Goal: Task Accomplishment & Management: Use online tool/utility

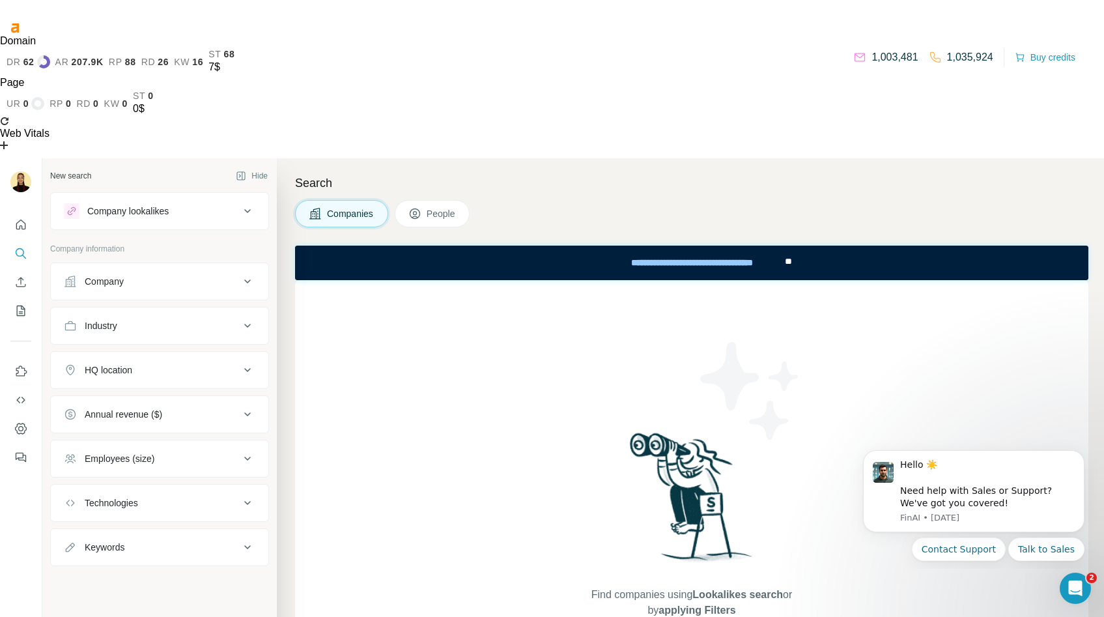
click at [432, 200] on button "People" at bounding box center [433, 213] width 76 height 27
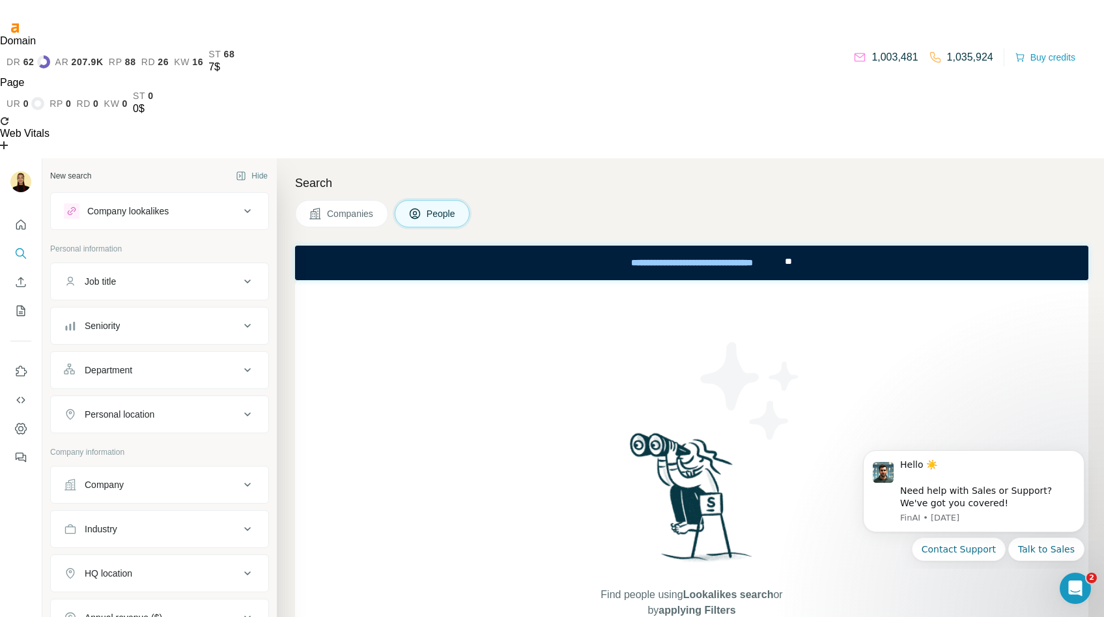
click at [374, 200] on button "Companies" at bounding box center [341, 213] width 93 height 27
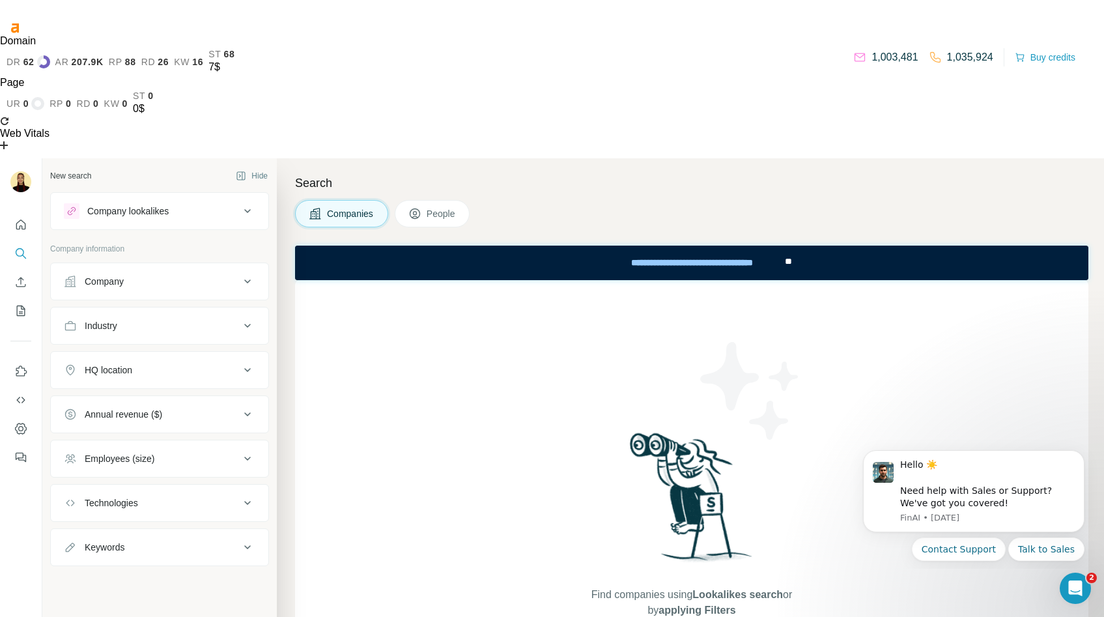
click at [438, 200] on button "People" at bounding box center [433, 213] width 76 height 27
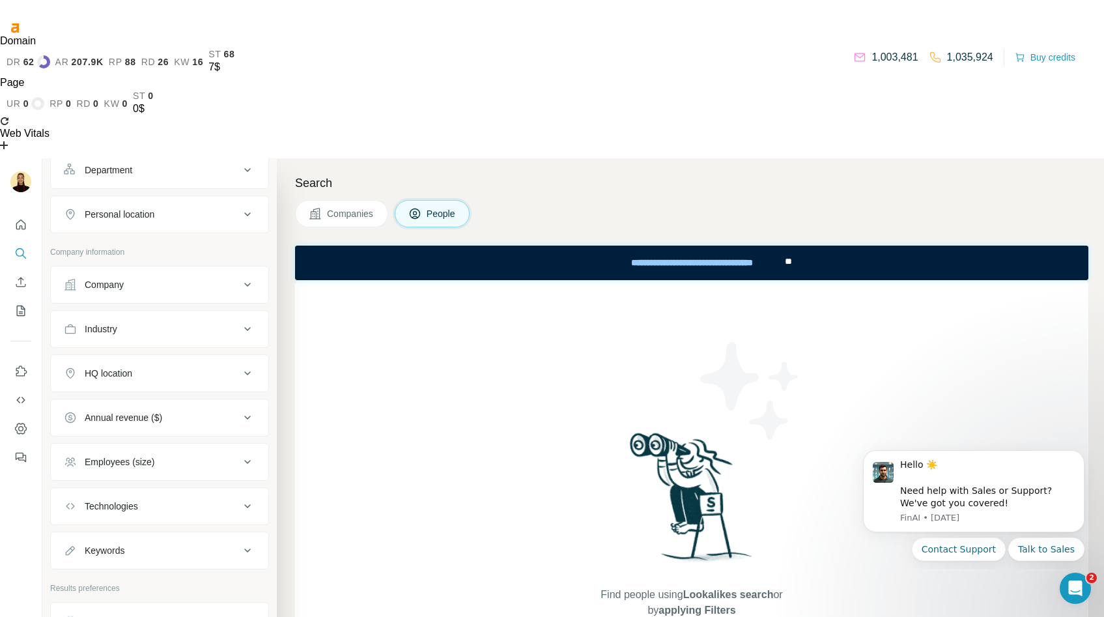
scroll to position [204, 0]
click at [204, 610] on div "Limit results per company" at bounding box center [152, 616] width 176 height 13
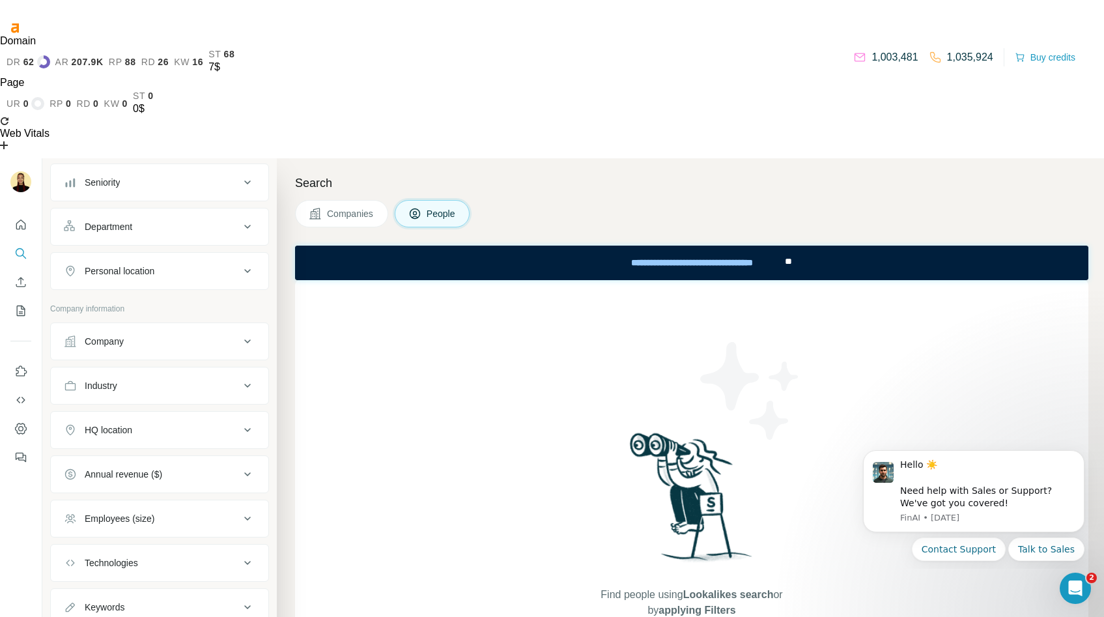
scroll to position [120, 0]
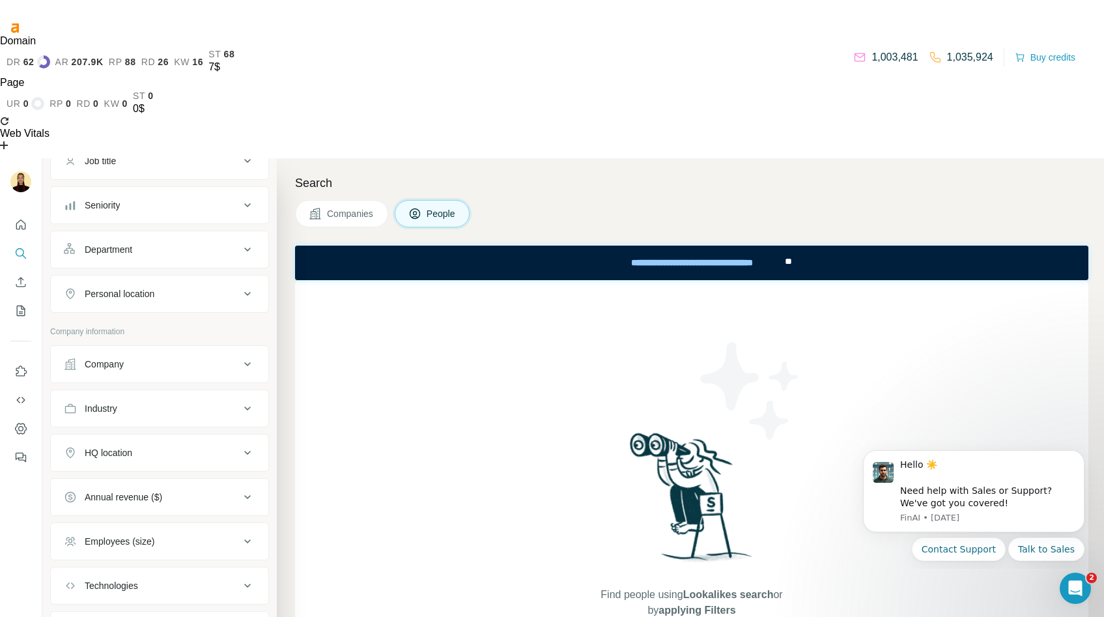
click at [192, 402] on div "Industry" at bounding box center [152, 408] width 176 height 13
click at [178, 429] on div at bounding box center [160, 446] width 218 height 34
click at [178, 430] on div at bounding box center [152, 441] width 161 height 22
type input "****"
click at [164, 332] on div "SaaS" at bounding box center [155, 335] width 160 height 13
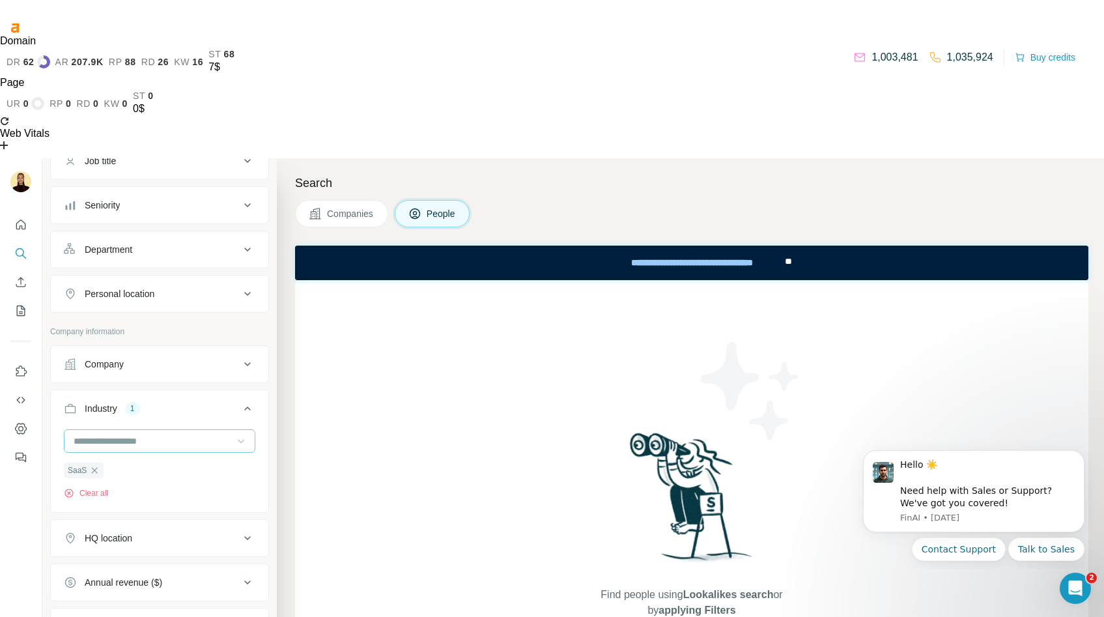
click at [228, 402] on div "Industry 1" at bounding box center [152, 408] width 176 height 13
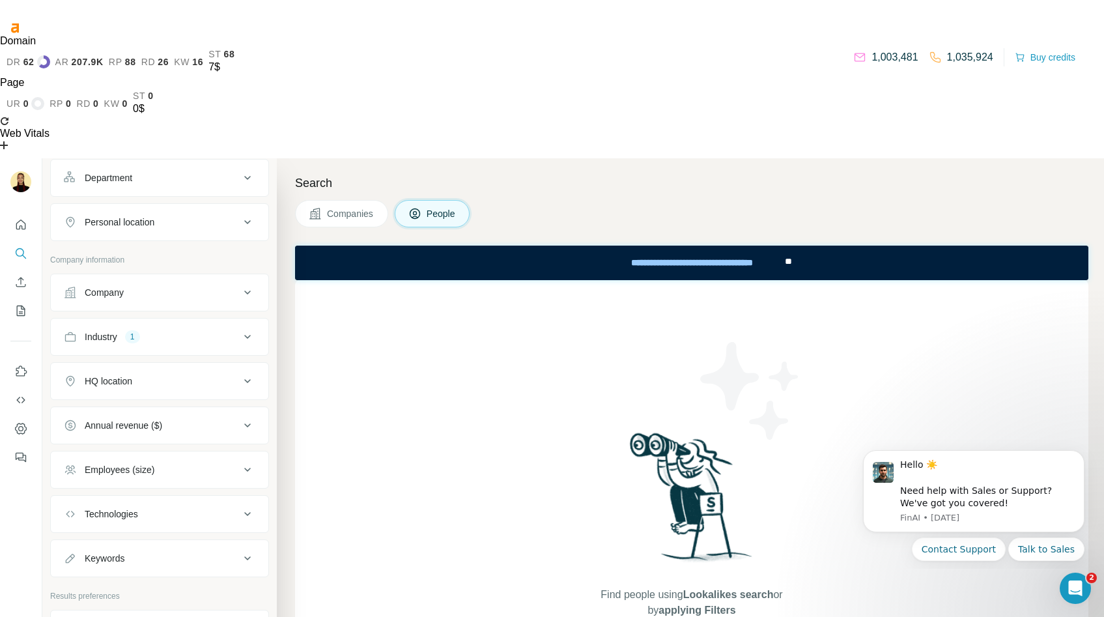
scroll to position [277, 0]
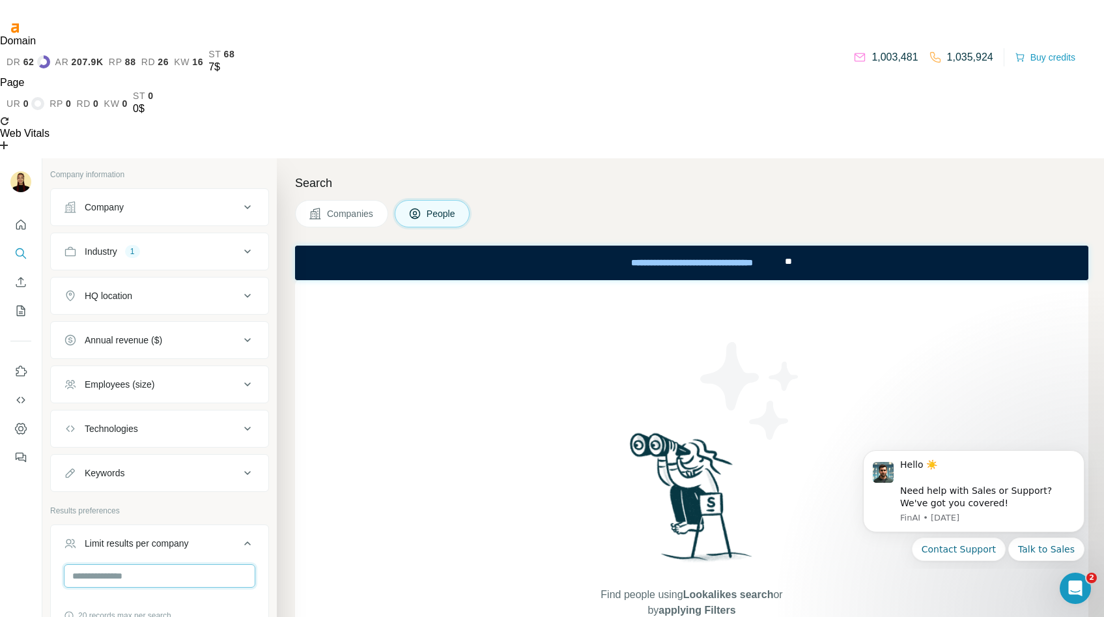
click at [150, 564] on input "number" at bounding box center [159, 575] width 191 height 23
type input "*"
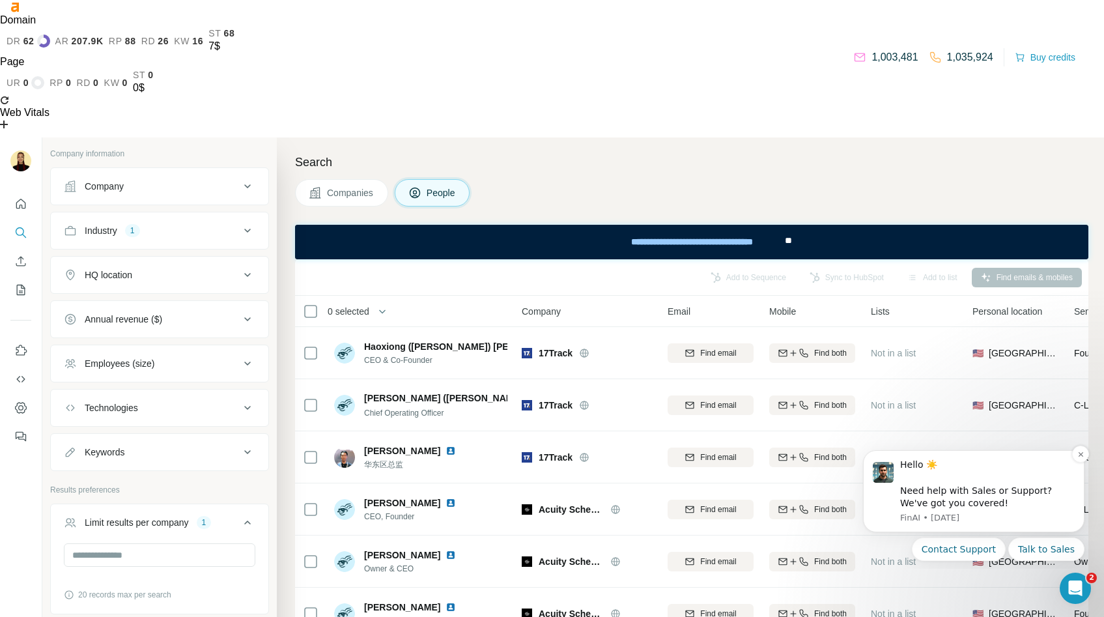
scroll to position [23, 0]
